Goal: Navigation & Orientation: Find specific page/section

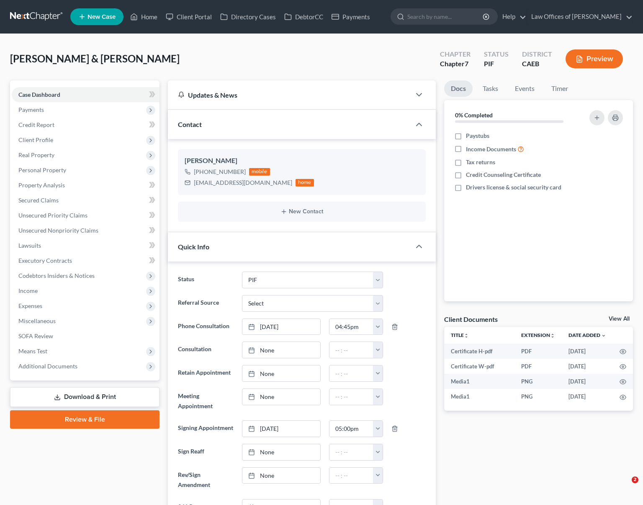
select select "11"
select select "0"
click at [153, 17] on link "Home" at bounding box center [144, 16] width 36 height 15
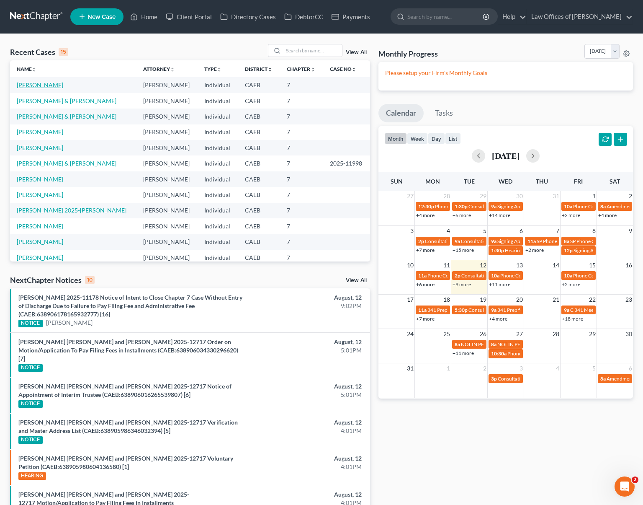
click at [41, 83] on link "[PERSON_NAME]" at bounding box center [40, 84] width 46 height 7
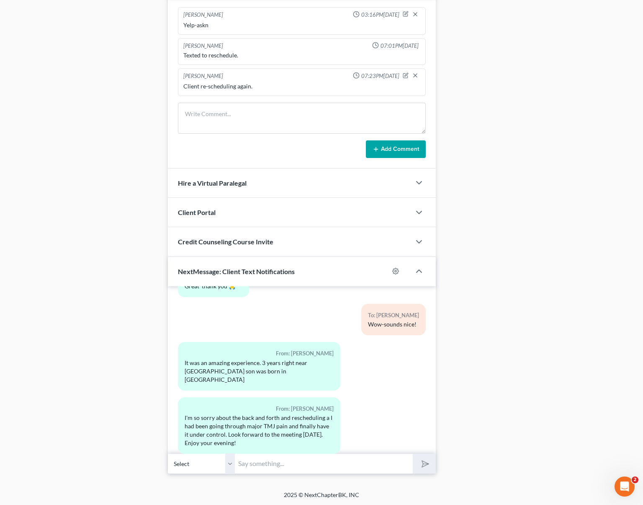
scroll to position [555, 0]
